Goal: Find specific page/section: Find specific page/section

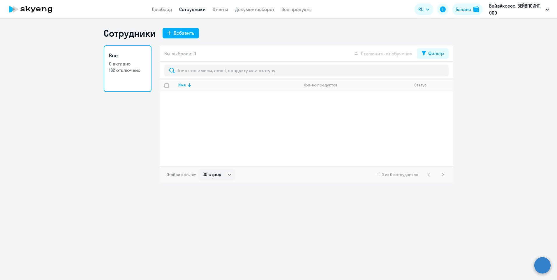
select select "30"
click at [198, 10] on link "Сотрудники" at bounding box center [192, 9] width 27 height 6
select select "30"
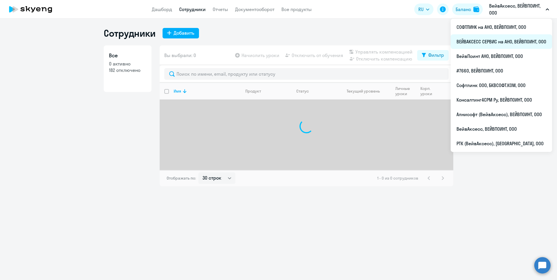
click at [483, 38] on li "ВЕЙВАКСЕСС СЕРВИС на АНО, ВЕЙВПОИНТ, ООО" at bounding box center [501, 41] width 101 height 15
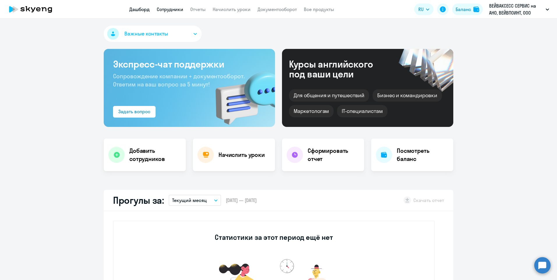
click at [172, 8] on link "Сотрудники" at bounding box center [170, 9] width 27 height 6
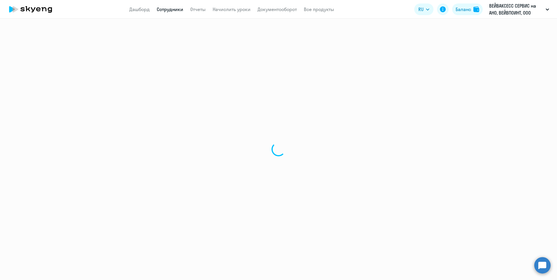
select select "30"
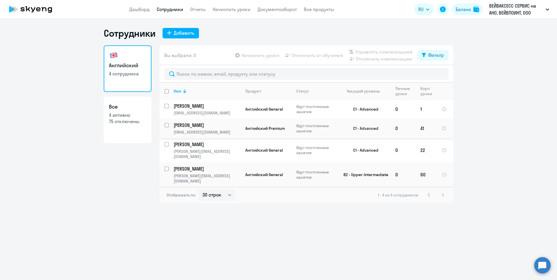
click at [207, 127] on p "[PERSON_NAME]" at bounding box center [207, 125] width 66 height 6
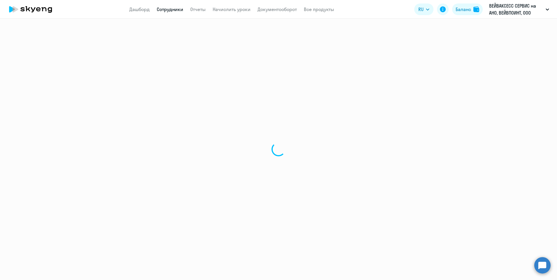
select select "english"
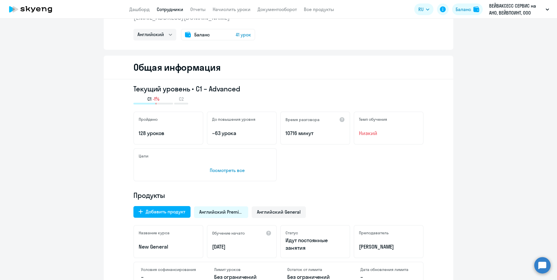
scroll to position [116, 0]
